Goal: Task Accomplishment & Management: Complete application form

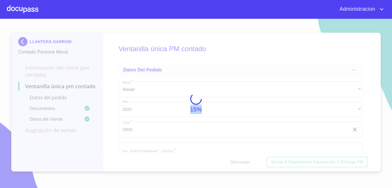
scroll to position [1685, 0]
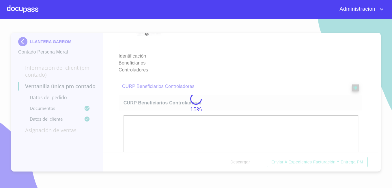
click at [24, 11] on div at bounding box center [22, 9] width 31 height 18
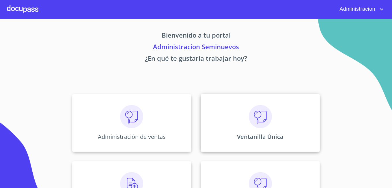
click at [229, 133] on div "Ventanilla Única" at bounding box center [260, 123] width 119 height 58
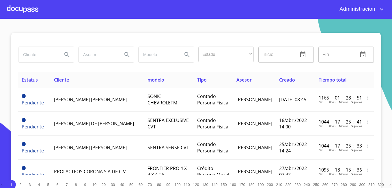
click at [50, 58] on input "search" at bounding box center [37, 55] width 39 height 16
type input "ABEL LEVYD RAMIREZ"
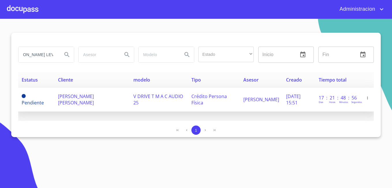
scroll to position [0, 0]
click at [130, 101] on td "V DRIVE T M A C AUDIO 25" at bounding box center [159, 100] width 58 height 24
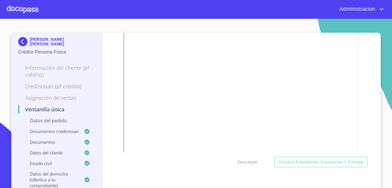
scroll to position [982, 0]
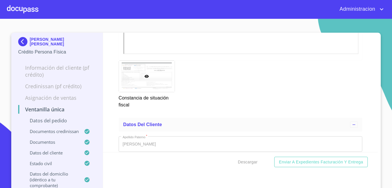
click at [145, 73] on div at bounding box center [147, 76] width 56 height 31
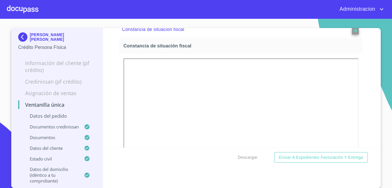
scroll to position [4, 0]
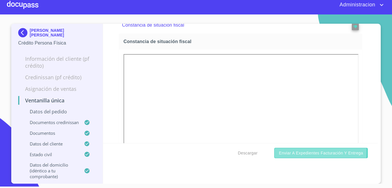
click at [297, 151] on span "Enviar a Expedientes Facturación y Entrega" at bounding box center [321, 152] width 84 height 7
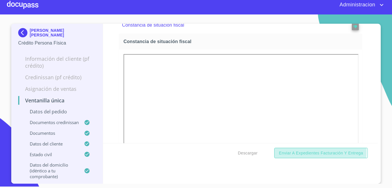
scroll to position [109, 0]
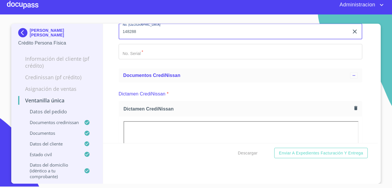
type input "148288"
click at [128, 19] on input "Marca   *" at bounding box center [234, 11] width 231 height 16
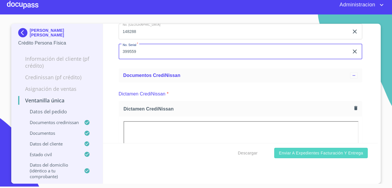
type input "399559"
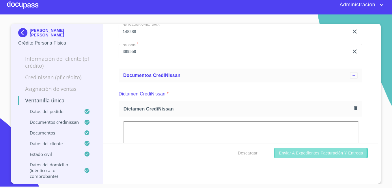
click at [283, 153] on span "Enviar a Expedientes Facturación y Entrega" at bounding box center [321, 152] width 84 height 7
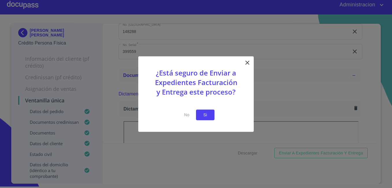
click at [204, 116] on span "Si" at bounding box center [205, 114] width 9 height 7
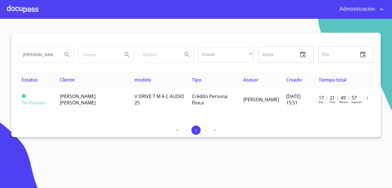
click at [47, 55] on input "ABEL LEVYD RAMIREZ" at bounding box center [37, 55] width 39 height 16
type input "VALENTIN ALVARADO"
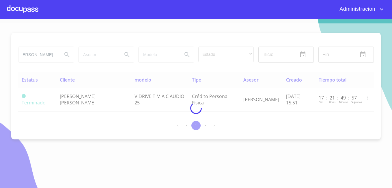
scroll to position [0, 0]
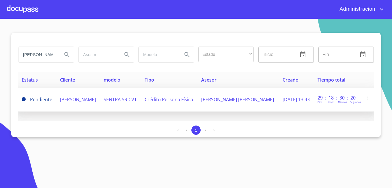
click at [74, 101] on span "VALENTIN ALVARADO SANTANA" at bounding box center [78, 99] width 36 height 6
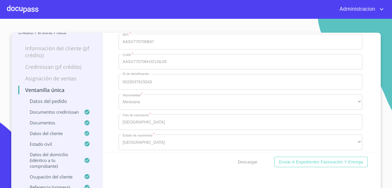
scroll to position [2196, 0]
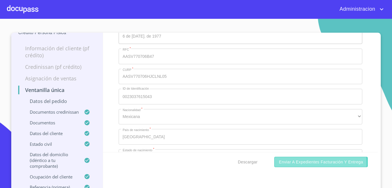
click at [292, 164] on span "Enviar a Expedientes Facturación y Entrega" at bounding box center [321, 161] width 84 height 7
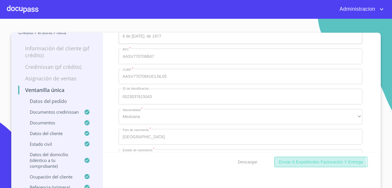
scroll to position [129, 0]
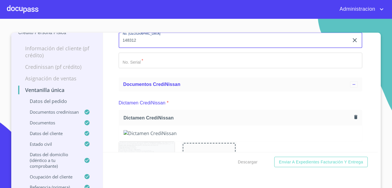
type input "148312"
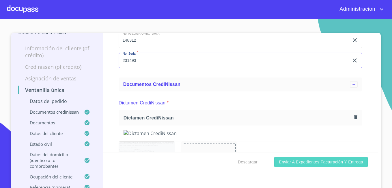
type input "231493"
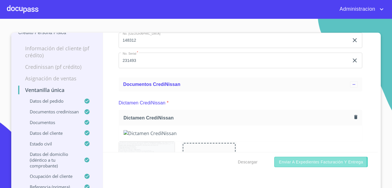
click at [283, 163] on span "Enviar a Expedientes Facturación y Entrega" at bounding box center [321, 161] width 84 height 7
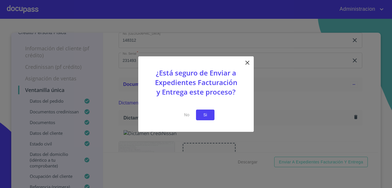
click at [211, 116] on button "Si" at bounding box center [205, 114] width 18 height 11
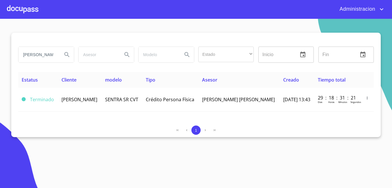
click at [49, 54] on input "VALENTIN ALVARADO" at bounding box center [37, 55] width 39 height 16
type input "RICARDO DANIEL GOMEZ ALONSO"
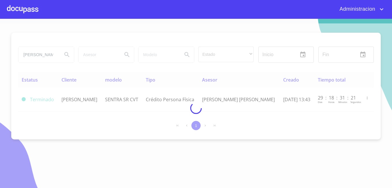
scroll to position [0, 0]
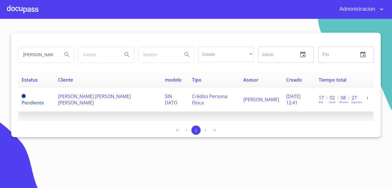
click at [77, 102] on span "RICARDO DANIEL GOMEZ ALONSO" at bounding box center [94, 99] width 73 height 13
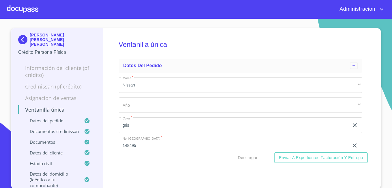
scroll to position [5, 0]
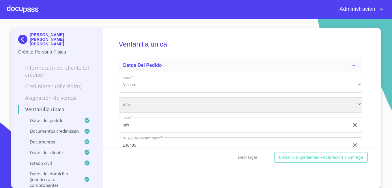
click at [186, 106] on div "​" at bounding box center [241, 105] width 244 height 16
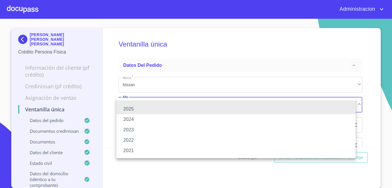
scroll to position [0, 0]
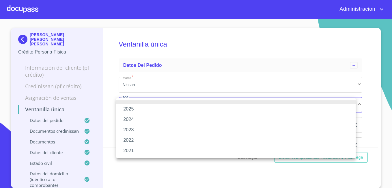
click at [178, 55] on div at bounding box center [196, 94] width 392 height 188
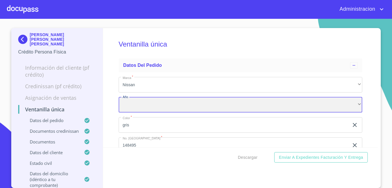
click at [286, 101] on div "​" at bounding box center [241, 105] width 244 height 16
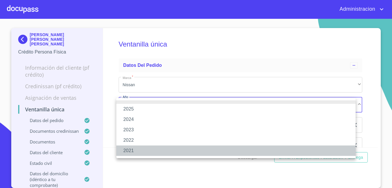
click at [252, 155] on li "2021" at bounding box center [235, 150] width 239 height 10
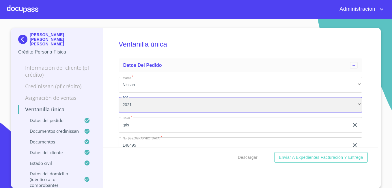
click at [130, 101] on div "2021" at bounding box center [241, 105] width 244 height 16
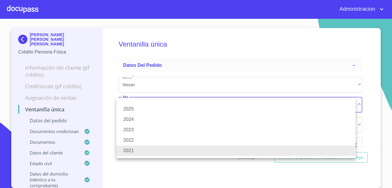
click at [165, 85] on div at bounding box center [196, 94] width 392 height 188
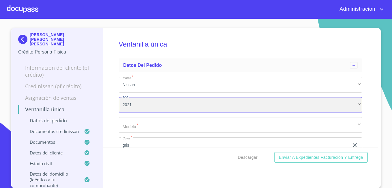
click at [156, 104] on div "2021" at bounding box center [241, 105] width 244 height 16
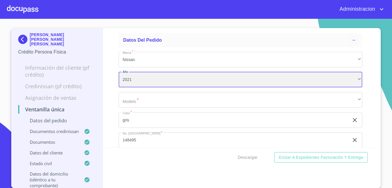
scroll to position [29, 0]
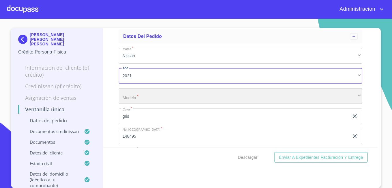
click at [156, 98] on div "​" at bounding box center [241, 96] width 244 height 16
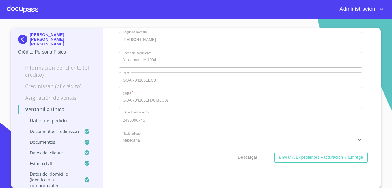
scroll to position [2167, 0]
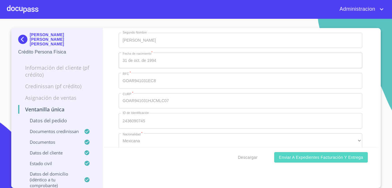
click at [338, 157] on span "Enviar a Expedientes Facturación y Entrega" at bounding box center [321, 157] width 84 height 7
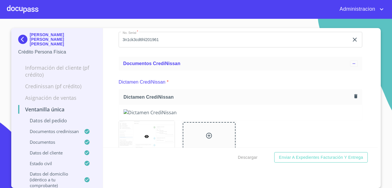
scroll to position [0, 0]
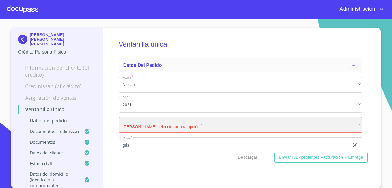
click at [168, 126] on div "​" at bounding box center [241, 125] width 244 height 16
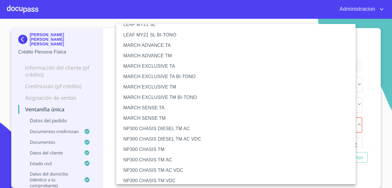
scroll to position [144, 0]
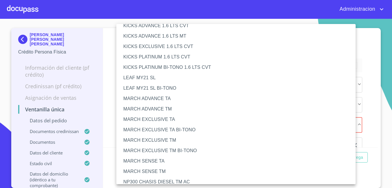
click at [160, 106] on li "MARCH ADVANCE TM" at bounding box center [238, 109] width 244 height 10
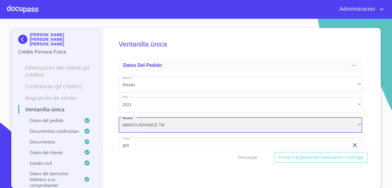
scroll to position [29, 0]
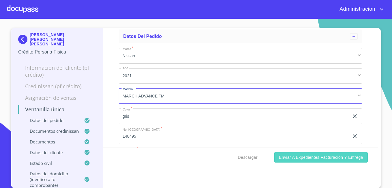
click at [317, 154] on span "Enviar a Expedientes Facturación y Entrega" at bounding box center [321, 157] width 84 height 7
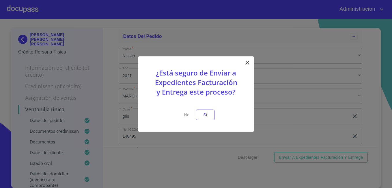
click at [245, 61] on icon at bounding box center [247, 62] width 7 height 7
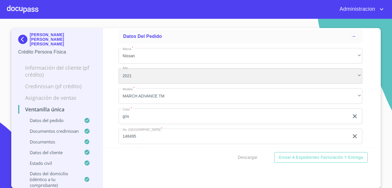
click at [163, 74] on div "2021" at bounding box center [241, 76] width 244 height 16
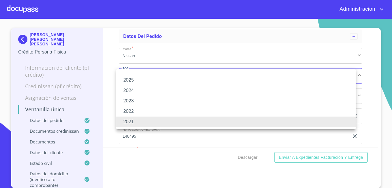
click at [296, 159] on div at bounding box center [196, 94] width 392 height 188
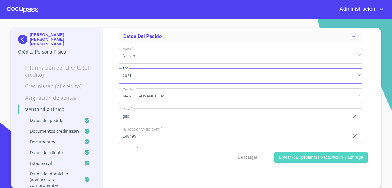
click at [285, 161] on button "Enviar a Expedientes Facturación y Entrega" at bounding box center [321, 157] width 94 height 11
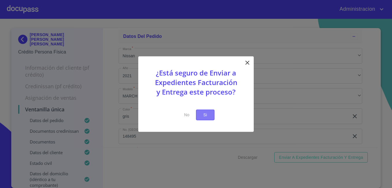
click at [209, 112] on span "Si" at bounding box center [205, 114] width 9 height 7
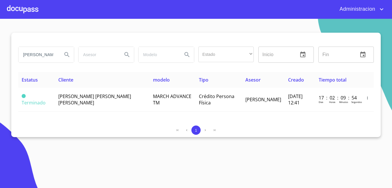
click at [44, 58] on input "RICARDO DANIEL GOMEZ ALONSO" at bounding box center [37, 55] width 39 height 16
type input "norma graciela"
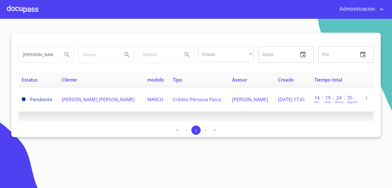
click at [39, 104] on td "Pendiente" at bounding box center [38, 100] width 40 height 24
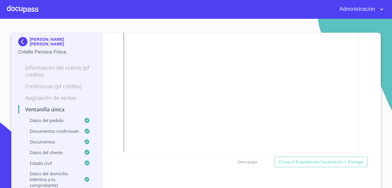
scroll to position [1647, 0]
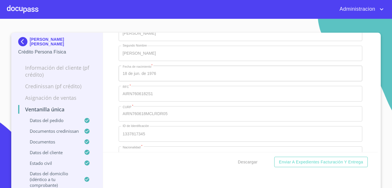
scroll to position [2167, 0]
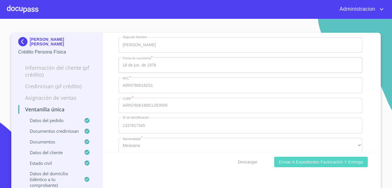
click at [300, 161] on span "Enviar a Expedientes Facturación y Entrega" at bounding box center [321, 161] width 84 height 7
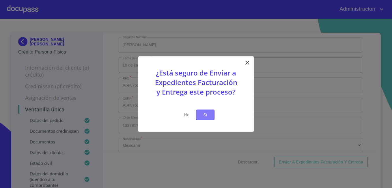
click at [204, 115] on span "Si" at bounding box center [205, 114] width 9 height 7
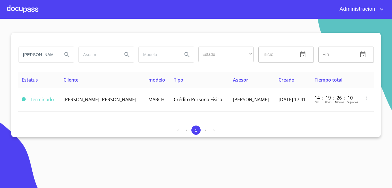
click at [43, 56] on input "norma graciela" at bounding box center [37, 55] width 39 height 16
type input "jose luis ramirez"
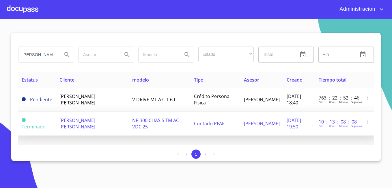
scroll to position [0, 0]
click at [112, 134] on td "JOSE LUIS RAMIREZ CORNEJO" at bounding box center [92, 124] width 73 height 24
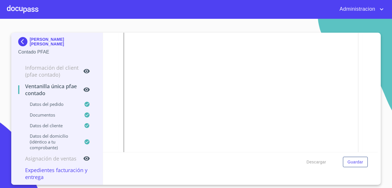
scroll to position [347, 0]
click at [49, 43] on p "JOSE LUIS RAMIREZ CORNEJO" at bounding box center [63, 41] width 66 height 9
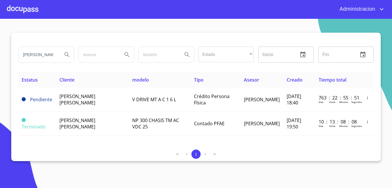
click at [42, 51] on input "jose luis ramirez" at bounding box center [37, 55] width 39 height 16
type input "[PERSON_NAME]"
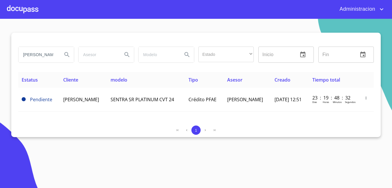
click at [38, 117] on div "Estatus Cliente modelo Tipo Asesor Creado Tiempo total Pendiente FLORITA VALLE …" at bounding box center [196, 96] width 356 height 49
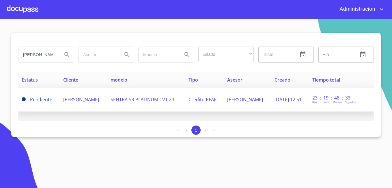
click at [42, 109] on td "Pendiente" at bounding box center [39, 100] width 42 height 24
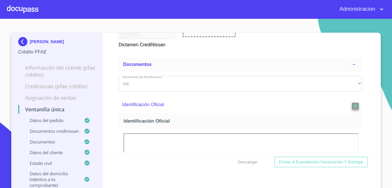
scroll to position [231, 0]
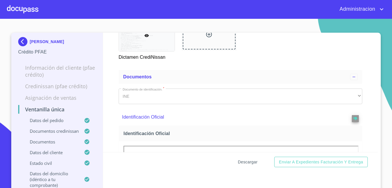
click at [246, 163] on span "Descargar" at bounding box center [248, 161] width 20 height 7
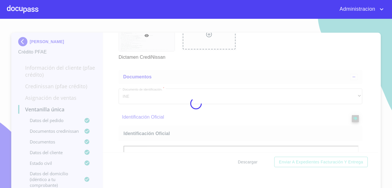
click at [246, 163] on div at bounding box center [196, 103] width 392 height 169
click at [246, 163] on div "0%" at bounding box center [196, 103] width 392 height 169
click at [246, 163] on div "10%" at bounding box center [196, 103] width 392 height 169
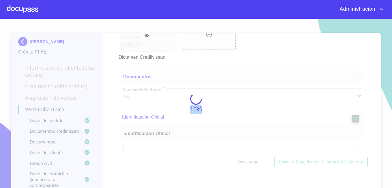
click at [246, 163] on div "10%" at bounding box center [196, 103] width 392 height 169
click at [246, 163] on div "15%" at bounding box center [196, 103] width 392 height 169
click at [246, 163] on div "20%" at bounding box center [196, 103] width 392 height 169
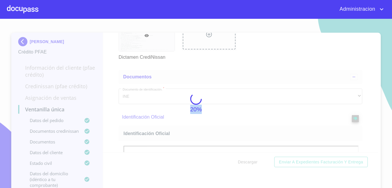
click at [246, 163] on div "20%" at bounding box center [196, 103] width 392 height 169
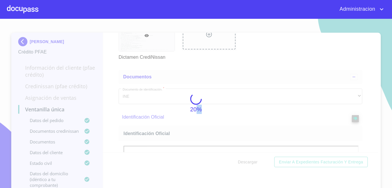
click at [246, 163] on div "20%" at bounding box center [196, 103] width 392 height 169
click at [246, 163] on div "50%" at bounding box center [196, 103] width 392 height 169
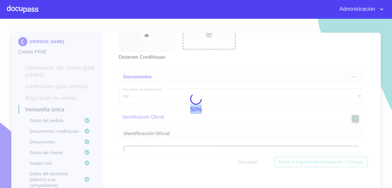
click at [246, 163] on div "50%" at bounding box center [196, 103] width 392 height 169
click at [246, 163] on div "74%" at bounding box center [196, 103] width 392 height 169
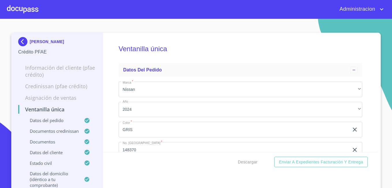
scroll to position [231, 0]
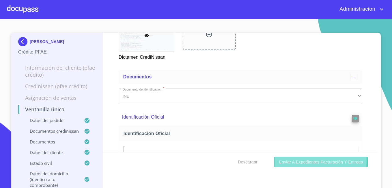
click at [316, 161] on span "Enviar a Expedientes Facturación y Entrega" at bounding box center [321, 161] width 84 height 7
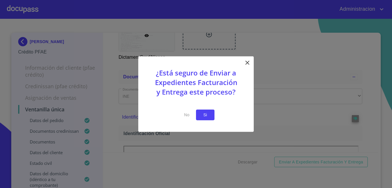
click at [213, 114] on button "Si" at bounding box center [205, 114] width 18 height 11
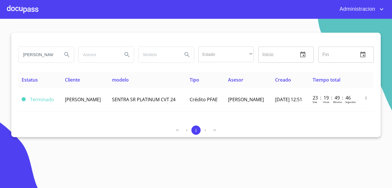
click at [29, 58] on input "[PERSON_NAME]" at bounding box center [37, 55] width 39 height 16
type input "[PERSON_NAME] de la [PERSON_NAME]"
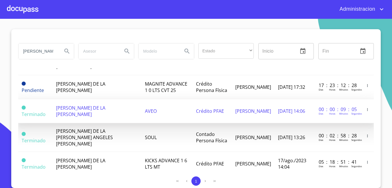
scroll to position [56, 0]
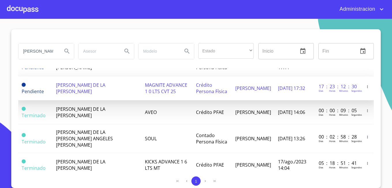
click at [84, 92] on span "[PERSON_NAME] DE LA [PERSON_NAME]" at bounding box center [80, 88] width 49 height 13
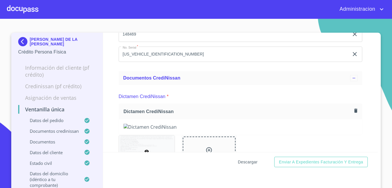
scroll to position [116, 0]
click at [248, 162] on span "Descargar" at bounding box center [248, 161] width 20 height 7
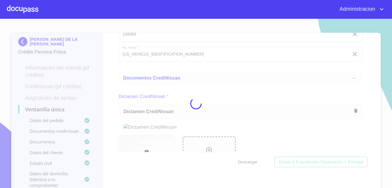
click at [248, 162] on div at bounding box center [196, 103] width 392 height 169
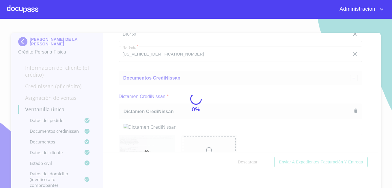
click at [248, 162] on div "0%" at bounding box center [196, 103] width 392 height 169
click at [248, 162] on div "10%" at bounding box center [196, 103] width 392 height 169
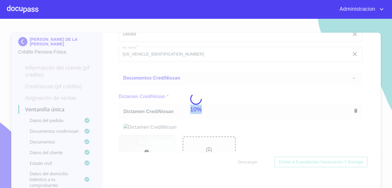
click at [248, 162] on div "10%" at bounding box center [196, 103] width 392 height 169
click at [248, 162] on div "15%" at bounding box center [196, 103] width 392 height 169
click at [248, 162] on div "25%" at bounding box center [196, 103] width 392 height 169
click at [248, 162] on div "74%" at bounding box center [196, 103] width 392 height 169
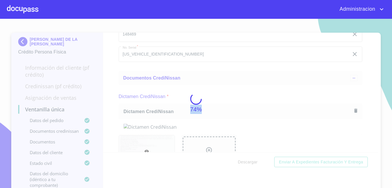
click at [248, 162] on div "74%" at bounding box center [196, 103] width 392 height 169
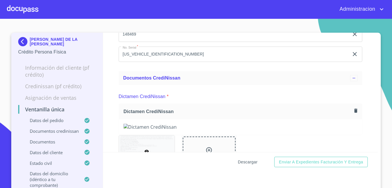
click at [248, 162] on span "Descargar" at bounding box center [248, 161] width 20 height 7
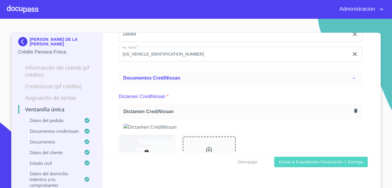
click at [279, 159] on span "Enviar a Expedientes Facturación y Entrega" at bounding box center [321, 161] width 84 height 7
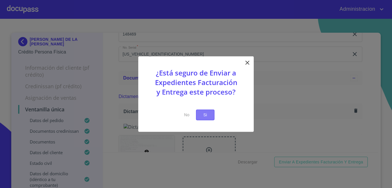
click at [204, 113] on span "Si" at bounding box center [205, 114] width 9 height 7
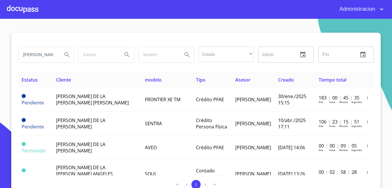
click at [36, 52] on input "maria de la luz" at bounding box center [37, 55] width 39 height 16
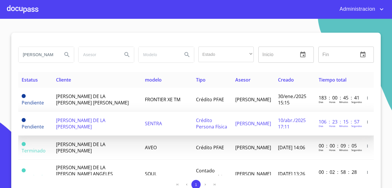
scroll to position [0, 1]
type input "francisco miguel"
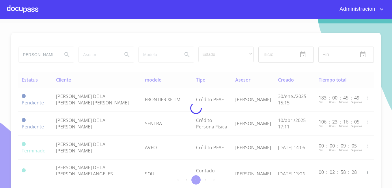
scroll to position [0, 0]
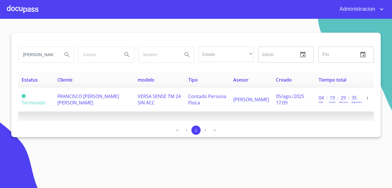
click at [94, 105] on td "FRANCISCO MIGUEL GUZMAN CABRALES" at bounding box center [94, 100] width 80 height 24
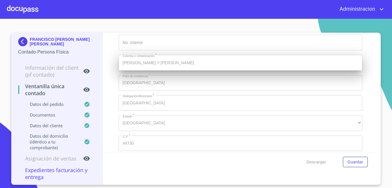
scroll to position [1531, 0]
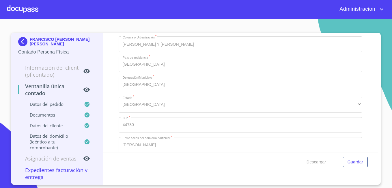
click at [48, 39] on p "FRANCISCO MIGUEL GUZMAN CABRALES" at bounding box center [63, 41] width 66 height 9
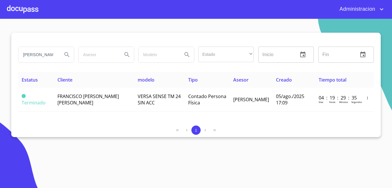
click at [38, 57] on input "francisco miguel" at bounding box center [37, 55] width 39 height 16
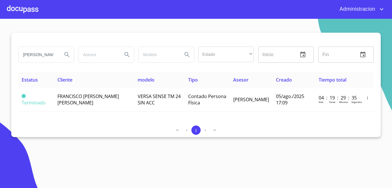
type input "CARLOS KARU"
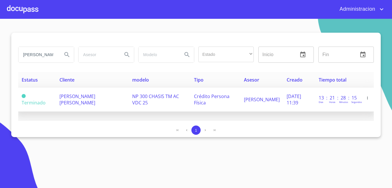
click at [106, 107] on td "CARLOS KARU BAUTISTA MARTINEZ" at bounding box center [92, 100] width 73 height 24
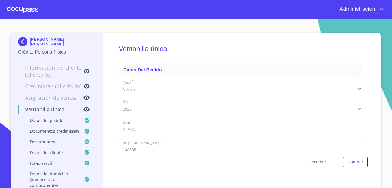
click at [315, 163] on span "Descargar" at bounding box center [317, 161] width 20 height 7
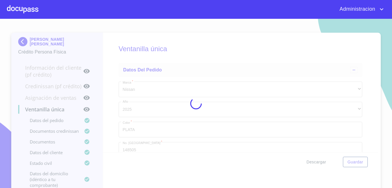
click at [315, 163] on div at bounding box center [196, 103] width 392 height 169
click at [315, 163] on div "0%" at bounding box center [196, 103] width 392 height 169
click at [315, 163] on div "10%" at bounding box center [196, 103] width 392 height 169
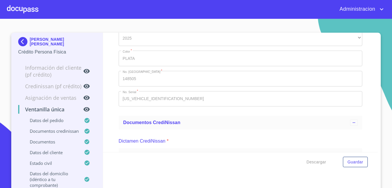
scroll to position [87, 0]
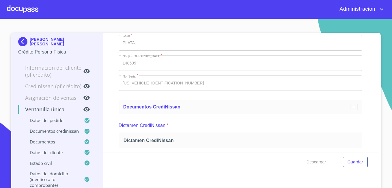
click at [37, 41] on p "CARLOS KARU BAUTISTA MARTINEZ" at bounding box center [63, 41] width 66 height 9
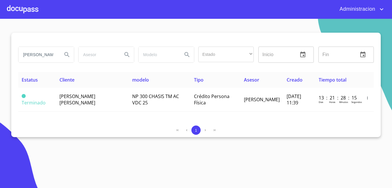
click at [28, 58] on input "[PERSON_NAME]" at bounding box center [37, 55] width 39 height 16
click at [28, 58] on input "CARLOS KARU" at bounding box center [37, 55] width 39 height 16
type input "L"
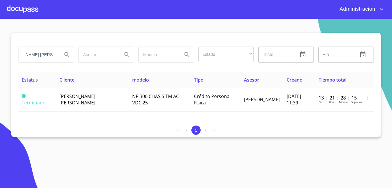
scroll to position [0, 21]
type input "LAURA ELIZABETH GOMEZ"
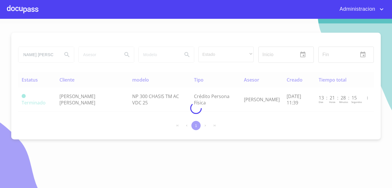
scroll to position [0, 0]
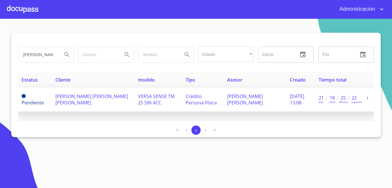
click at [83, 98] on span "LAURA ELIZABETH GOMEZ CARRILLO" at bounding box center [91, 99] width 73 height 13
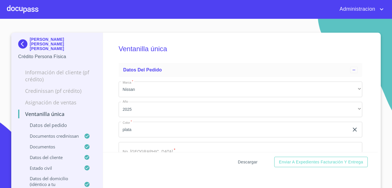
click at [237, 161] on button "Descargar" at bounding box center [248, 162] width 24 height 11
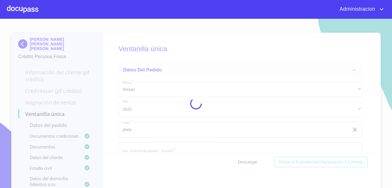
click at [237, 161] on div at bounding box center [196, 103] width 392 height 169
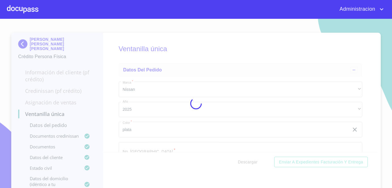
click at [237, 161] on div at bounding box center [196, 103] width 392 height 169
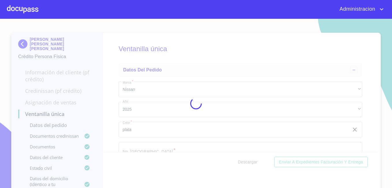
click at [237, 161] on div at bounding box center [196, 103] width 392 height 169
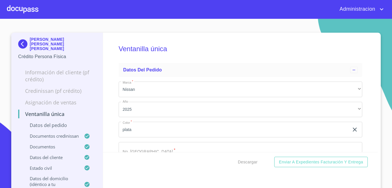
click at [286, 155] on div "Descargar Enviar a Expedientes Facturación y Entrega" at bounding box center [240, 162] width 275 height 20
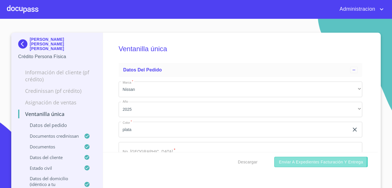
click at [285, 160] on span "Enviar a Expedientes Facturación y Entrega" at bounding box center [321, 161] width 84 height 7
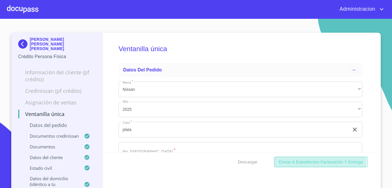
scroll to position [5, 0]
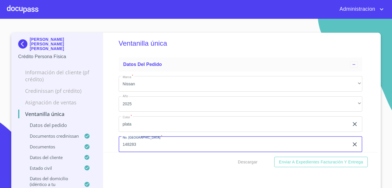
type input "148283"
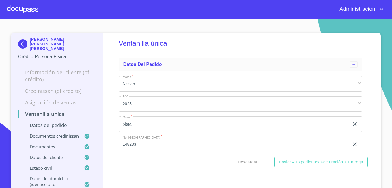
scroll to position [77, 0]
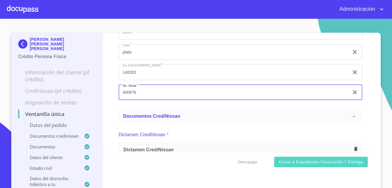
type input "400676"
click at [292, 163] on span "Enviar a Expedientes Facturación y Entrega" at bounding box center [321, 161] width 84 height 7
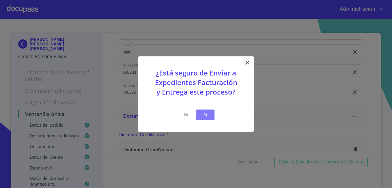
click at [205, 114] on span "Si" at bounding box center [205, 114] width 9 height 7
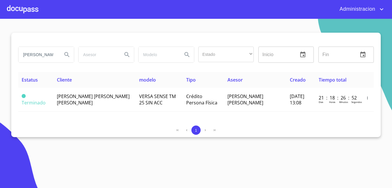
click at [38, 56] on input "LAURA ELIZABETH GOMEZ" at bounding box center [37, 55] width 39 height 16
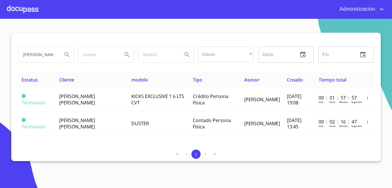
click at [35, 48] on input "ALEJANDRA LIZBETH" at bounding box center [37, 55] width 39 height 16
click at [38, 52] on input "ALEJANDRA LIZBETH" at bounding box center [37, 55] width 39 height 16
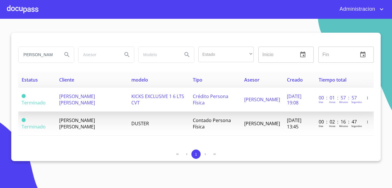
type input "alejandra lizbeth"
click at [87, 104] on span "ALEJANDRA LIZBETH HERRERA COVARRUBIAS" at bounding box center [77, 99] width 36 height 13
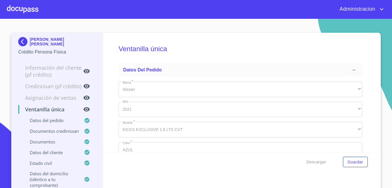
click at [39, 36] on div "ALEJANDRA LIZBETH HERRERA COVARRUBIAS Crédito Persona Física" at bounding box center [57, 46] width 78 height 27
click at [35, 39] on p "ALEJANDRA LIZBETH HERRERA COVARRUBIAS" at bounding box center [63, 41] width 66 height 9
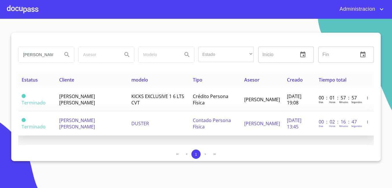
click at [68, 117] on span "ALEJANDRA LIZBETH HERRERA COVARRUBIAS" at bounding box center [77, 123] width 36 height 13
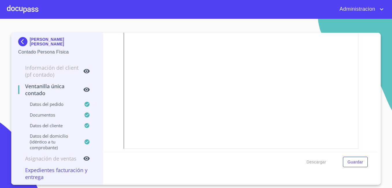
scroll to position [260, 0]
click at [48, 41] on p "ALEJANDRA LIZBETH HERRERA COVARRUBIAS" at bounding box center [63, 41] width 66 height 9
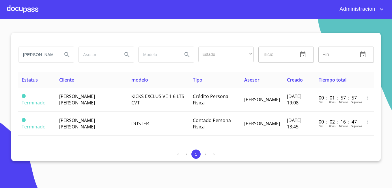
click at [51, 56] on input "ALEJANDRA LIZBETH" at bounding box center [37, 55] width 39 height 16
type input "sonia araceli rodriguez"
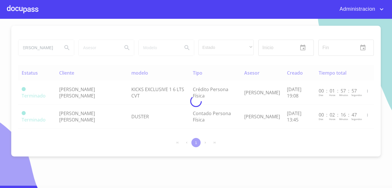
scroll to position [0, 0]
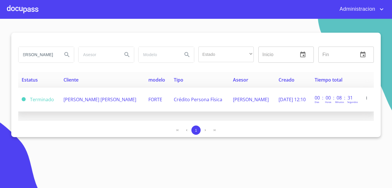
click at [127, 93] on td "SONIA ARACELI RODRIGUEZ ROMO" at bounding box center [102, 100] width 85 height 24
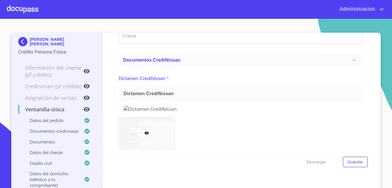
scroll to position [116, 0]
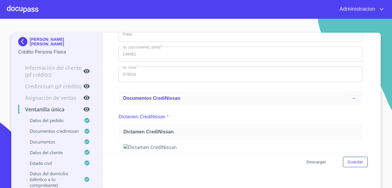
click at [315, 159] on span "Descargar" at bounding box center [317, 161] width 20 height 7
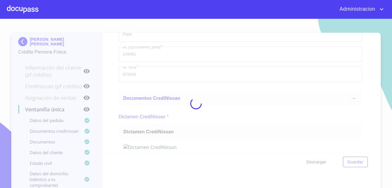
click at [315, 159] on div at bounding box center [196, 103] width 392 height 169
click at [315, 159] on div "0%" at bounding box center [196, 103] width 392 height 169
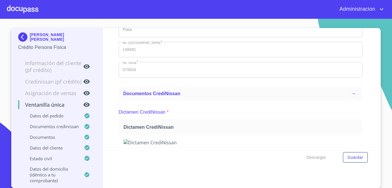
click at [213, 166] on div "Descargar Guardar" at bounding box center [240, 157] width 275 height 20
click at [41, 36] on p "SONIA ARACELI RODRIGUEZ ROMO" at bounding box center [63, 36] width 66 height 9
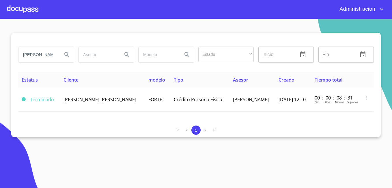
click at [51, 53] on input "sonia araceli rodriguez" at bounding box center [37, 55] width 39 height 16
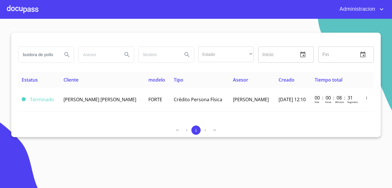
type input "distribuidora de pollo"
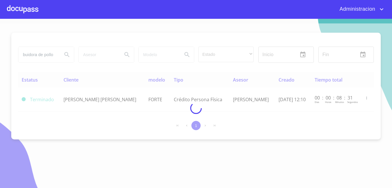
scroll to position [0, 0]
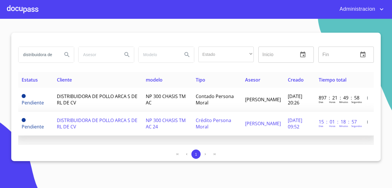
click at [97, 119] on span "DISTRIBUIDORA DE POLLO ARCA S DE RL DE CV" at bounding box center [97, 123] width 81 height 13
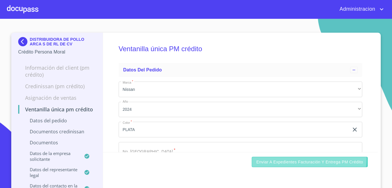
click at [295, 157] on button "Enviar a Expedientes Facturación y Entrega PM crédito" at bounding box center [310, 162] width 116 height 11
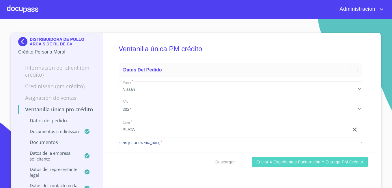
scroll to position [5, 0]
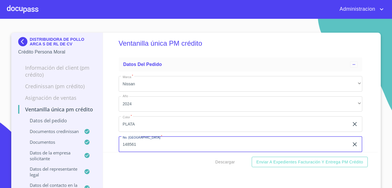
type input "148561"
click at [281, 156] on div "Descargar Enviar a Expedientes Facturación y Entrega PM crédito" at bounding box center [240, 162] width 275 height 20
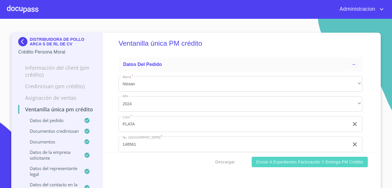
click at [279, 164] on span "Enviar a Expedientes Facturación y Entrega PM crédito" at bounding box center [310, 161] width 107 height 7
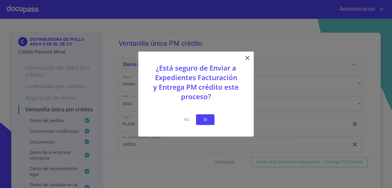
click at [205, 119] on span "Si" at bounding box center [205, 119] width 9 height 7
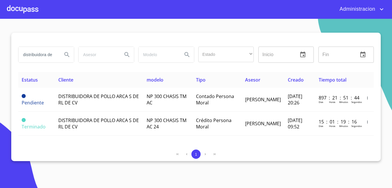
click at [34, 55] on input "distribuidora de pollo" at bounding box center [37, 55] width 39 height 16
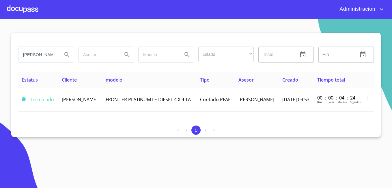
click at [49, 52] on input "[PERSON_NAME]" at bounding box center [37, 55] width 39 height 16
type input "[PERSON_NAME]"
